Goal: Task Accomplishment & Management: Complete application form

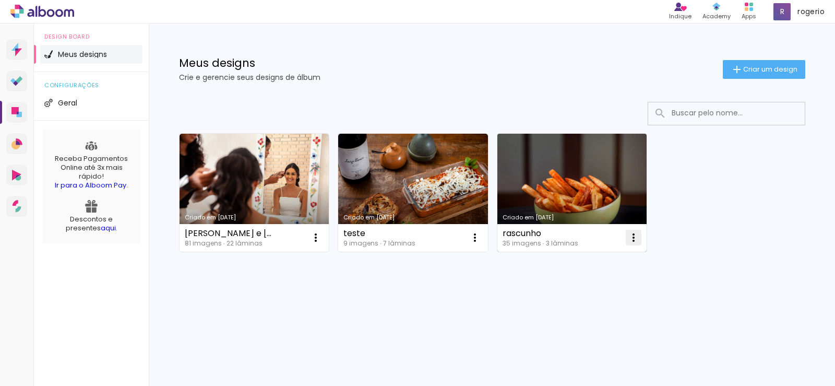
click at [322, 235] on iron-icon at bounding box center [315, 237] width 13 height 13
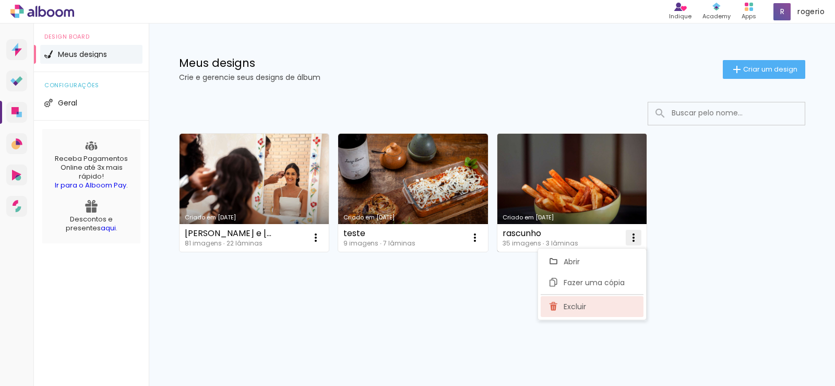
click at [574, 306] on span "Excluir" at bounding box center [575, 306] width 22 height 7
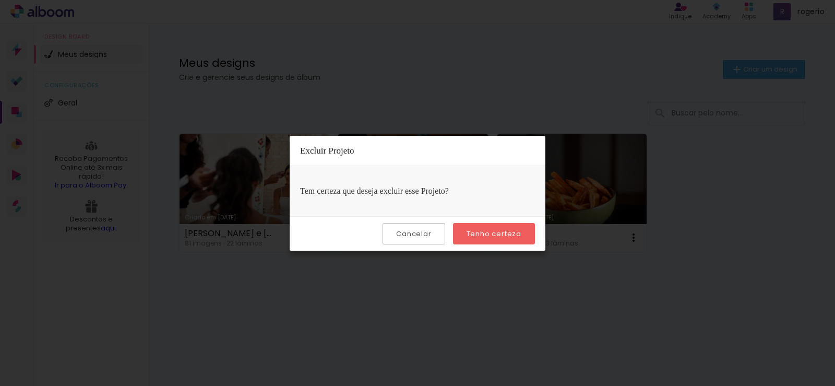
click at [0, 0] on slot "Tenho certeza" at bounding box center [0, 0] width 0 height 0
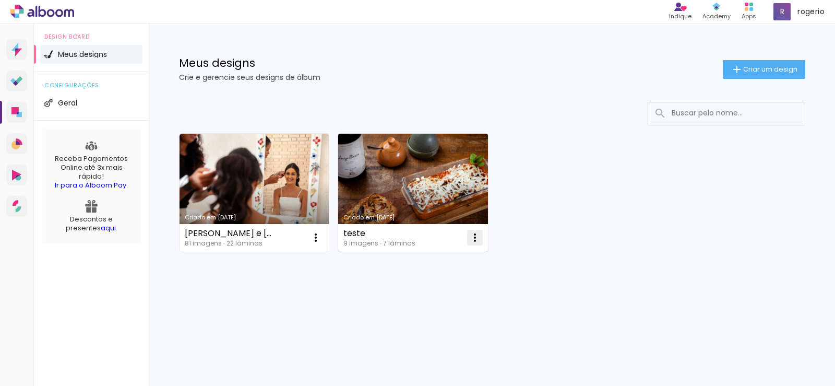
click at [322, 237] on iron-icon at bounding box center [315, 237] width 13 height 13
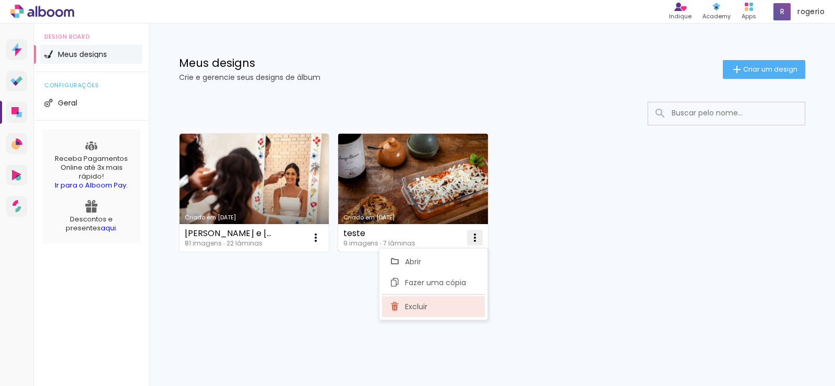
click at [430, 308] on paper-item "Excluir" at bounding box center [433, 306] width 103 height 21
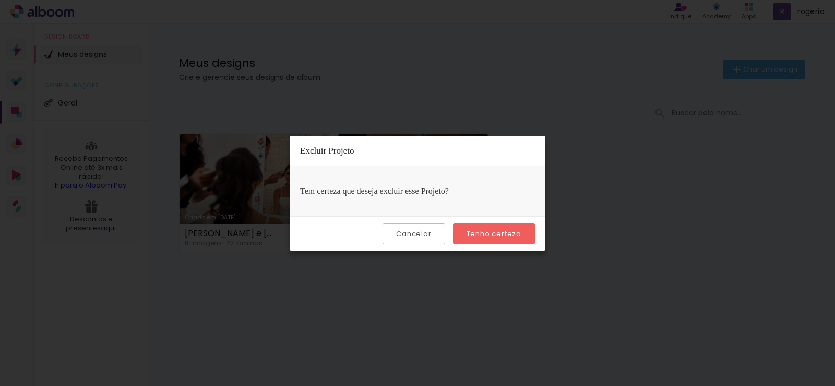
click at [0, 0] on slot "Tenho certeza" at bounding box center [0, 0] width 0 height 0
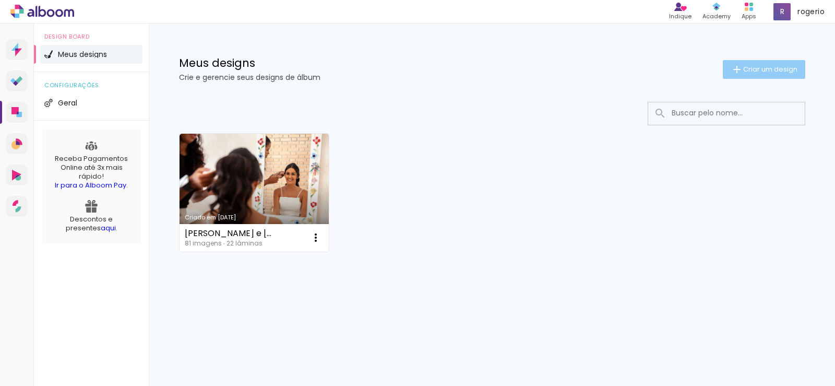
click at [754, 71] on span "Criar um design" at bounding box center [770, 69] width 54 height 7
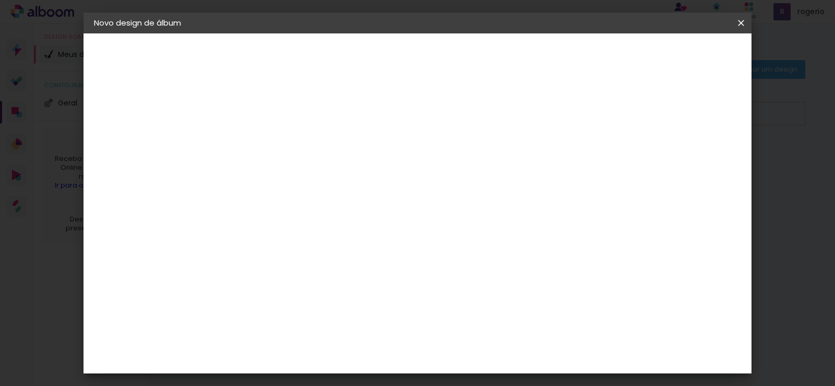
click at [265, 142] on input at bounding box center [265, 140] width 0 height 16
type input "[PERSON_NAME] e [PERSON_NAME]"
type paper-input "[PERSON_NAME] e [PERSON_NAME]"
click at [265, 137] on input "[PERSON_NAME] e [PERSON_NAME]" at bounding box center [265, 140] width 0 height 16
click at [265, 147] on input "[PERSON_NAME] e [PERSON_NAME]" at bounding box center [265, 140] width 0 height 16
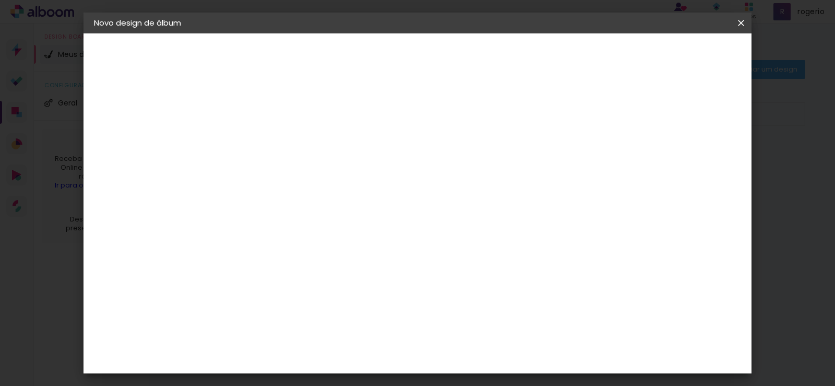
type input "[PERSON_NAME] e [PERSON_NAME]"
type paper-input "[PERSON_NAME] e [PERSON_NAME]"
click at [0, 0] on slot "Avançar" at bounding box center [0, 0] width 0 height 0
drag, startPoint x: 749, startPoint y: 69, endPoint x: 750, endPoint y: 112, distance: 42.8
click at [475, 112] on div "Fornecedor Escolha um fornecedor ou avance com o tamanho livre. Voltar Avançar" at bounding box center [347, 77] width 256 height 89
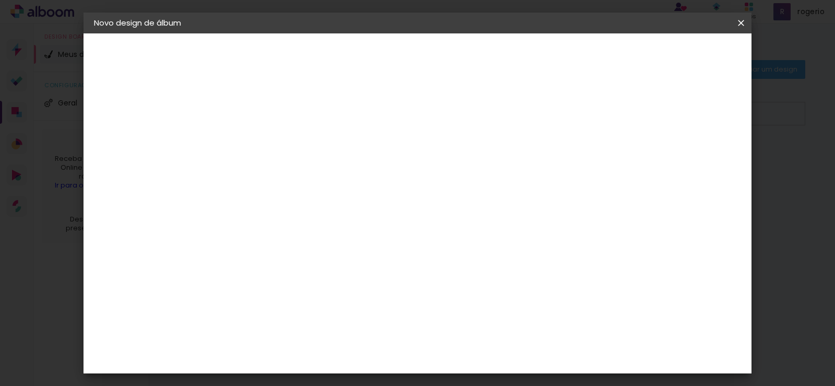
click at [0, 0] on slot "Tamanho Livre" at bounding box center [0, 0] width 0 height 0
click at [342, 200] on input at bounding box center [290, 198] width 105 height 13
type input "v"
drag, startPoint x: 749, startPoint y: 77, endPoint x: 749, endPoint y: 102, distance: 25.0
click at [475, 102] on div "Fornecedor Escolha um fornecedor ou avance com o tamanho livre. Voltar Avançar" at bounding box center [347, 77] width 256 height 89
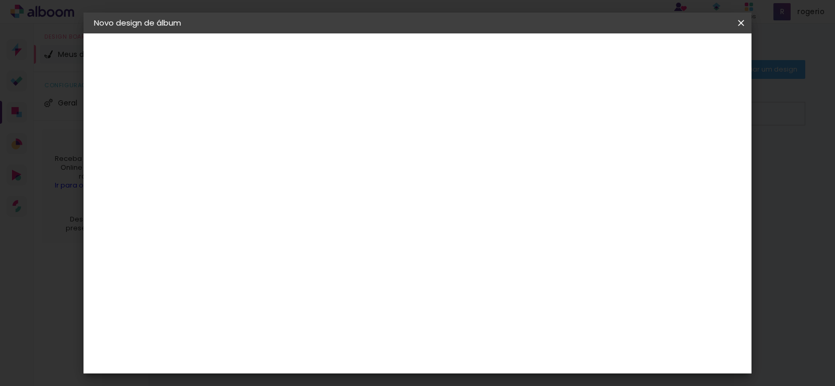
click at [289, 197] on input at bounding box center [290, 198] width 105 height 13
type input "s"
click at [270, 199] on input at bounding box center [290, 198] width 105 height 13
type input "q"
type input "pre"
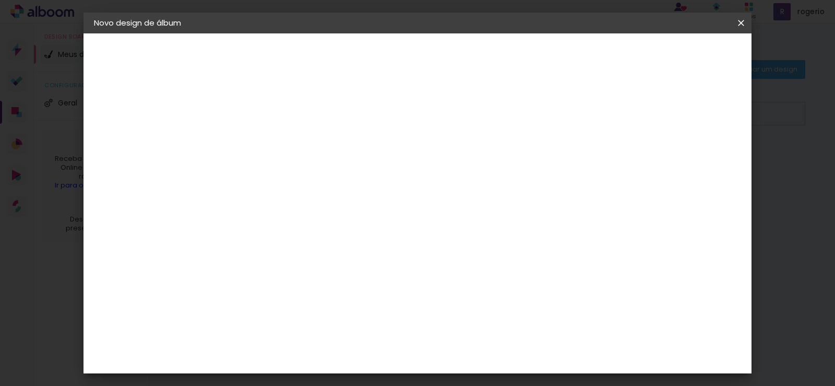
type paper-input "pre"
click at [281, 289] on div "Premiere" at bounding box center [277, 290] width 38 height 8
click at [294, 286] on div "Premiere" at bounding box center [277, 290] width 38 height 8
click at [296, 289] on div "Premiere" at bounding box center [277, 290] width 38 height 8
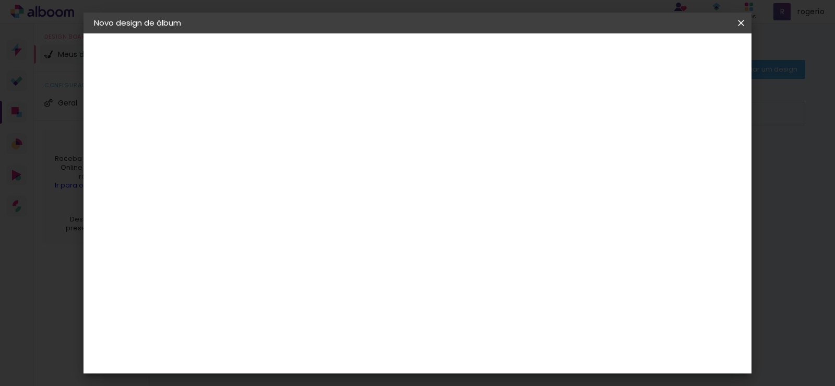
click at [296, 286] on div "Premiere" at bounding box center [277, 290] width 38 height 8
click at [0, 0] on slot "Avançar" at bounding box center [0, 0] width 0 height 0
